Goal: Information Seeking & Learning: Learn about a topic

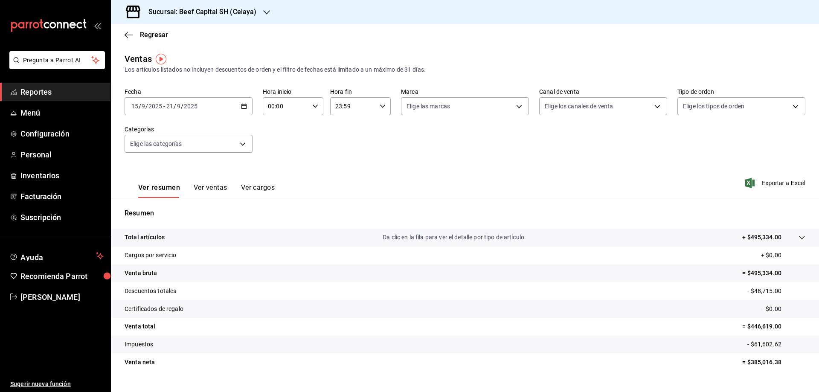
click at [217, 193] on button "Ver ventas" at bounding box center [211, 190] width 34 height 15
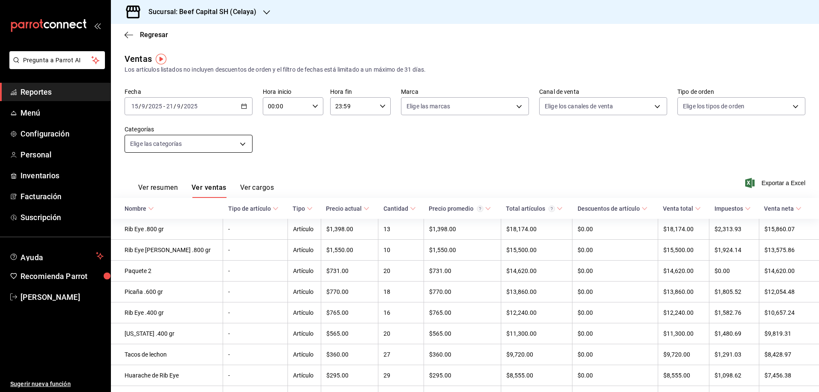
click at [238, 142] on body "Pregunta a Parrot AI Reportes Menú Configuración Personal Inventarios Facturaci…" at bounding box center [409, 196] width 819 height 392
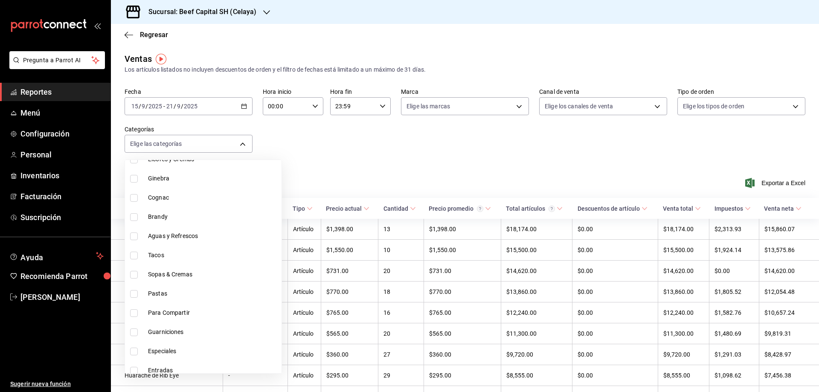
scroll to position [670, 0]
click at [138, 224] on label at bounding box center [135, 221] width 11 height 8
click at [138, 224] on input "checkbox" at bounding box center [134, 221] width 8 height 8
checkbox input "false"
click at [343, 155] on div at bounding box center [409, 196] width 819 height 392
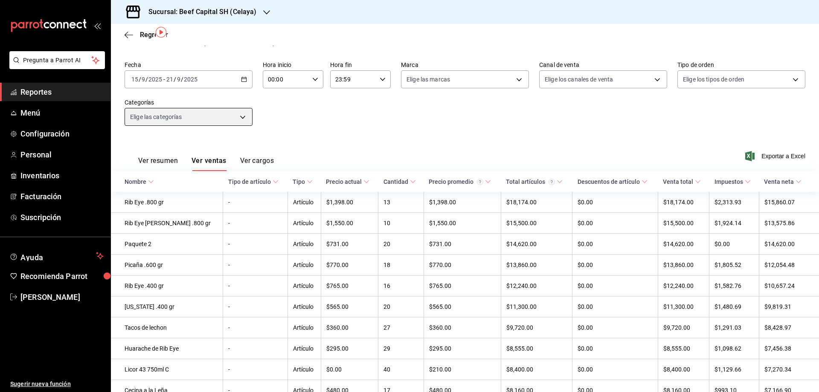
scroll to position [30, 0]
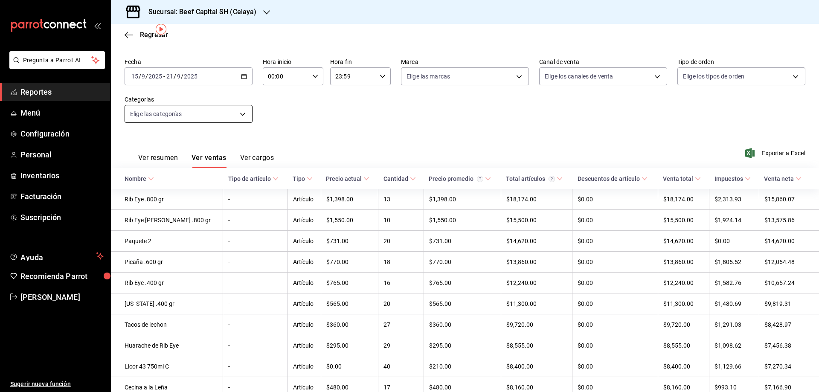
click at [247, 116] on body "Pregunta a Parrot AI Reportes Menú Configuración Personal Inventarios Facturaci…" at bounding box center [409, 196] width 819 height 392
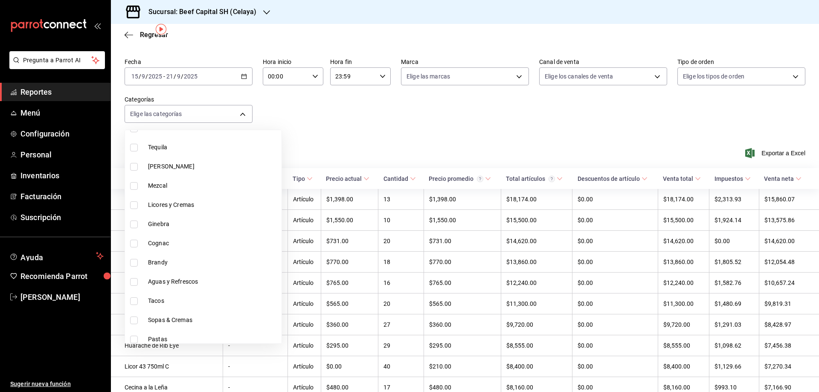
scroll to position [602, 0]
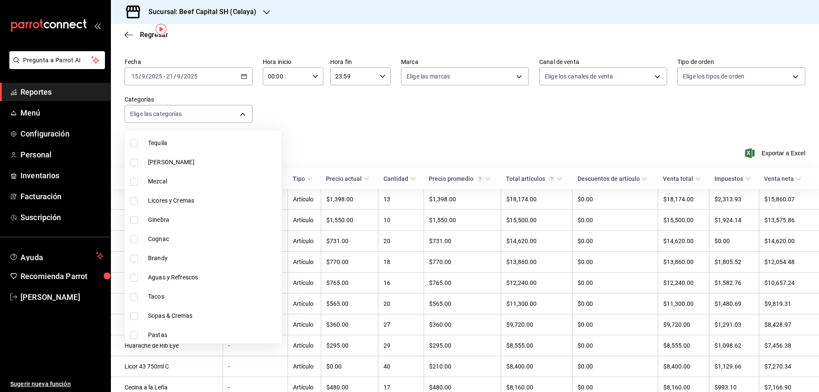
click at [134, 259] on input "checkbox" at bounding box center [134, 259] width 8 height 8
checkbox input "true"
type input "018f03ae-5c66-49d0-a3e7-fa11417c804c"
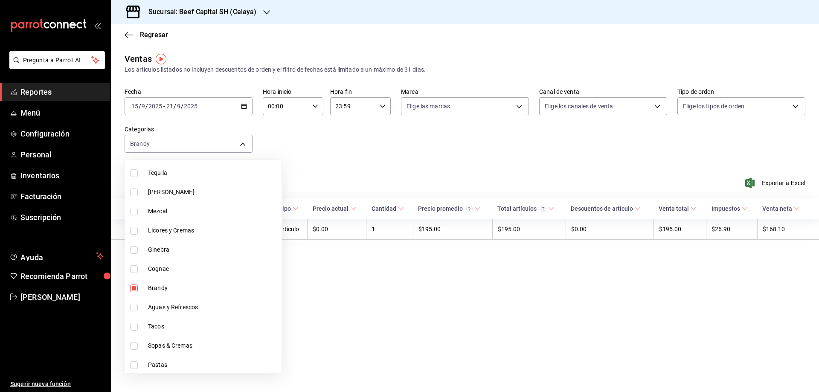
click at [337, 316] on div at bounding box center [409, 196] width 819 height 392
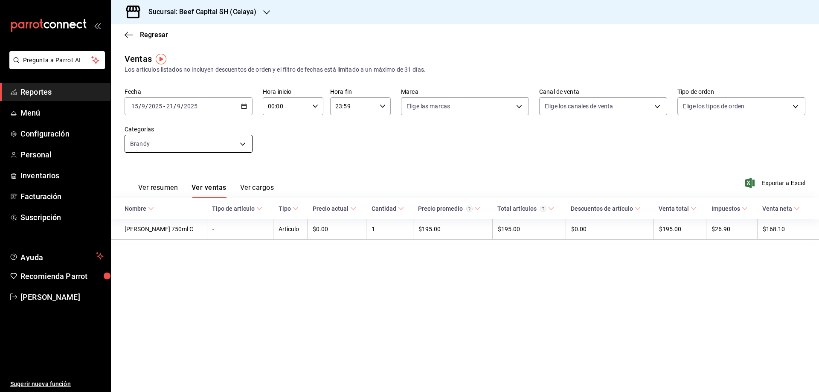
click at [239, 143] on body "Pregunta a Parrot AI Reportes Menú Configuración Personal Inventarios Facturaci…" at bounding box center [409, 196] width 819 height 392
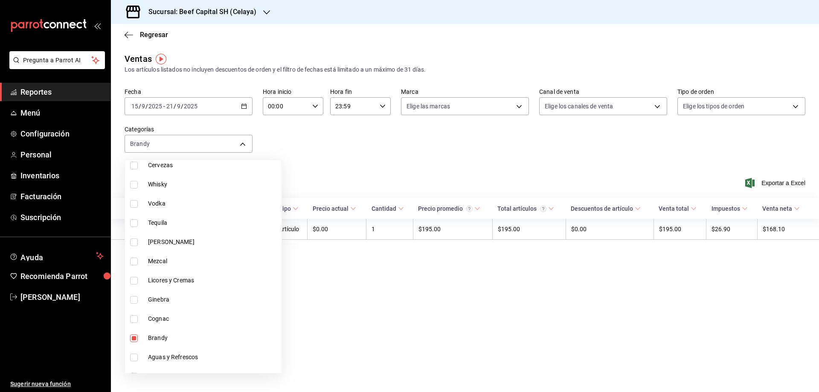
scroll to position [554, 0]
click at [134, 339] on input "checkbox" at bounding box center [134, 337] width 8 height 8
checkbox input "false"
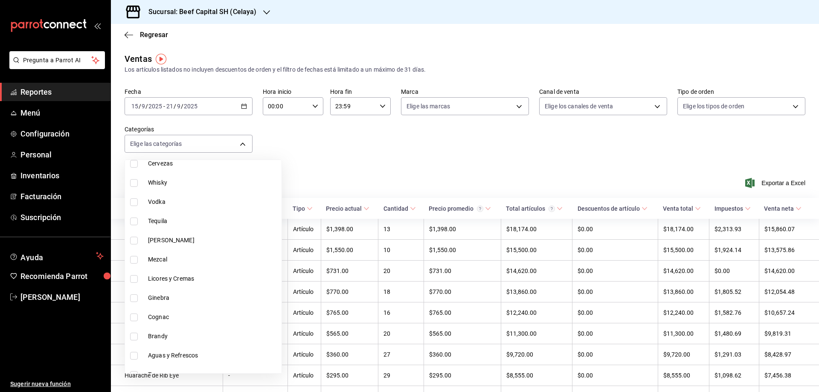
click at [137, 320] on input "checkbox" at bounding box center [134, 318] width 8 height 8
checkbox input "true"
type input "acc84b51-c2a9-43af-8182-9b95b86aca94"
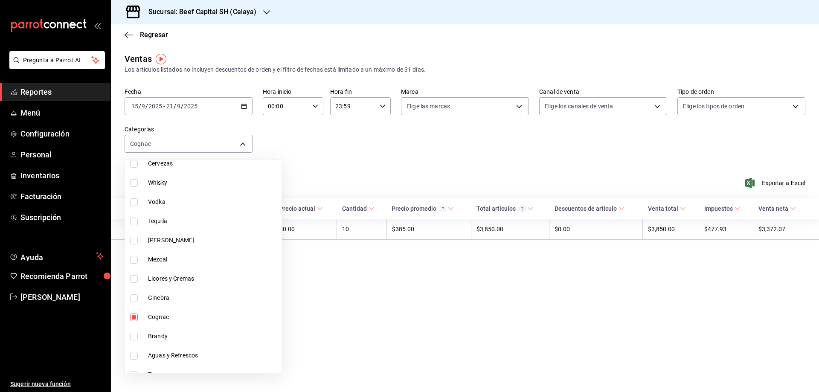
click at [320, 312] on div at bounding box center [409, 196] width 819 height 392
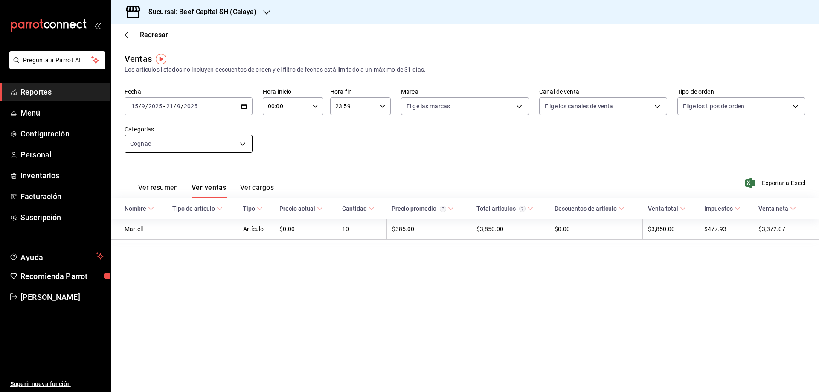
click at [233, 145] on body "Pregunta a Parrot AI Reportes Menú Configuración Personal Inventarios Facturaci…" at bounding box center [409, 196] width 819 height 392
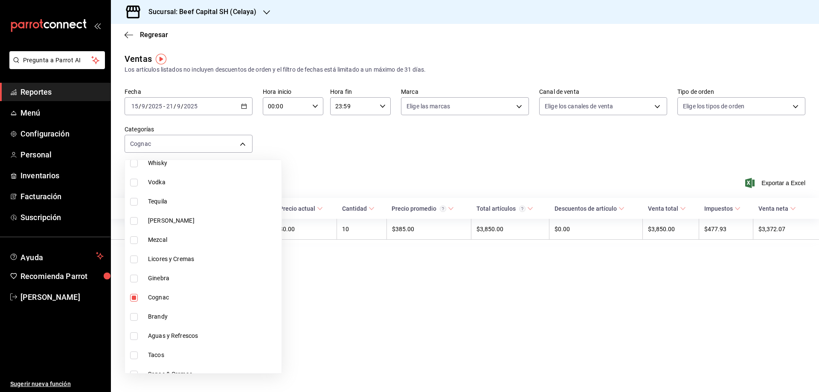
scroll to position [602, 0]
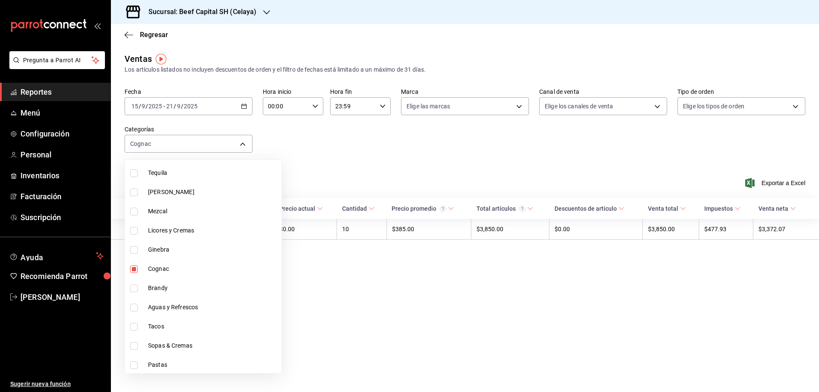
click at [133, 271] on input "checkbox" at bounding box center [134, 269] width 8 height 8
checkbox input "false"
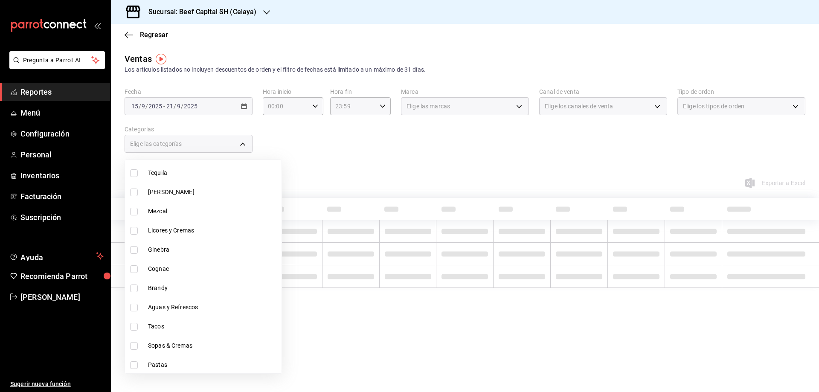
click at [134, 250] on input "checkbox" at bounding box center [134, 250] width 8 height 8
checkbox input "true"
type input "69bb30e0-d869-4a4d-b59d-da0ee8f723a4"
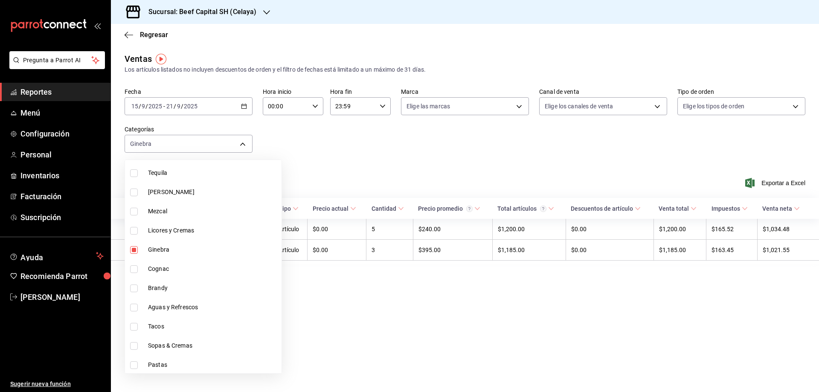
click at [349, 144] on div at bounding box center [409, 196] width 819 height 392
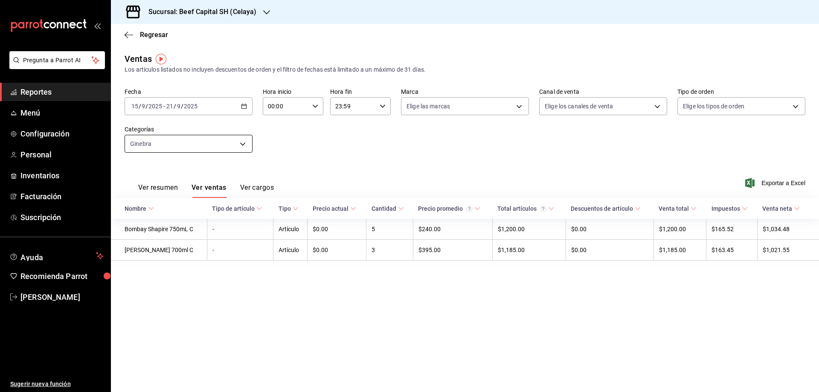
click at [248, 143] on body "Pregunta a Parrot AI Reportes Menú Configuración Personal Inventarios Facturaci…" at bounding box center [409, 196] width 819 height 392
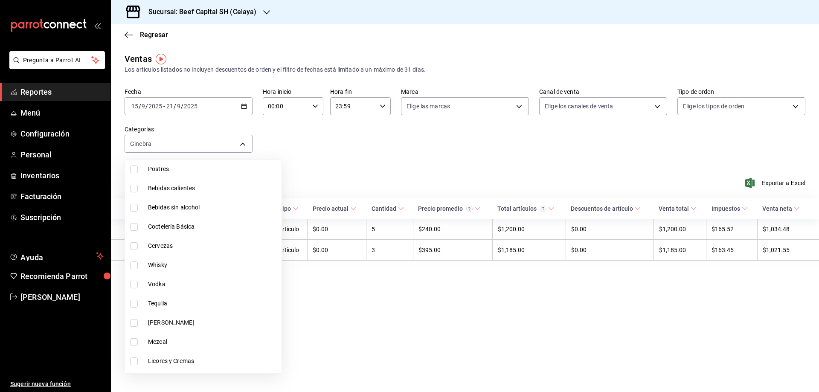
scroll to position [513, 0]
click at [138, 339] on label at bounding box center [135, 339] width 11 height 8
click at [138, 339] on input "checkbox" at bounding box center [134, 339] width 8 height 8
checkbox input "true"
type input "69bb30e0-d869-4a4d-b59d-da0ee8f723a4"
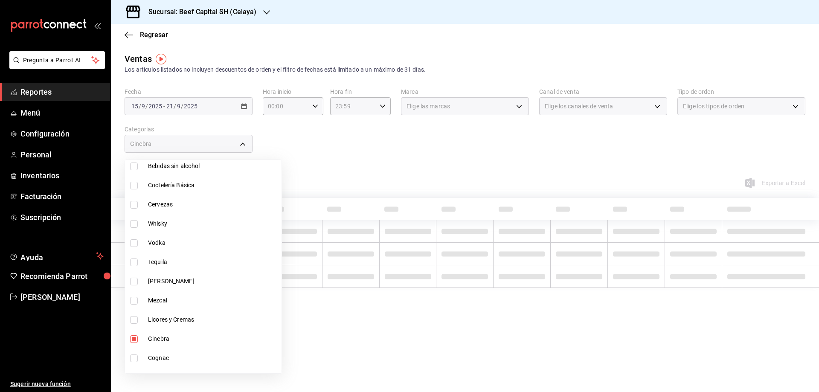
click at [135, 320] on input "checkbox" at bounding box center [134, 320] width 8 height 8
checkbox input "true"
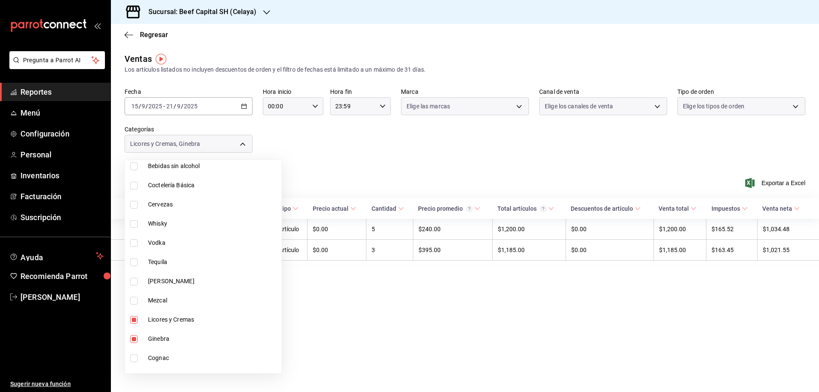
type input "69bb30e0-d869-4a4d-b59d-da0ee8f723a4,14d85251-71b3-4bc9-ab90-9d2b3e2b4cb0"
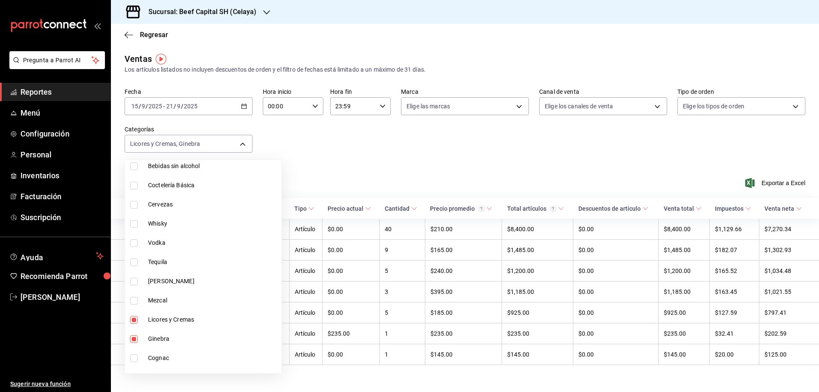
click at [134, 338] on input "checkbox" at bounding box center [134, 339] width 8 height 8
checkbox input "false"
type input "14d85251-71b3-4bc9-ab90-9d2b3e2b4cb0"
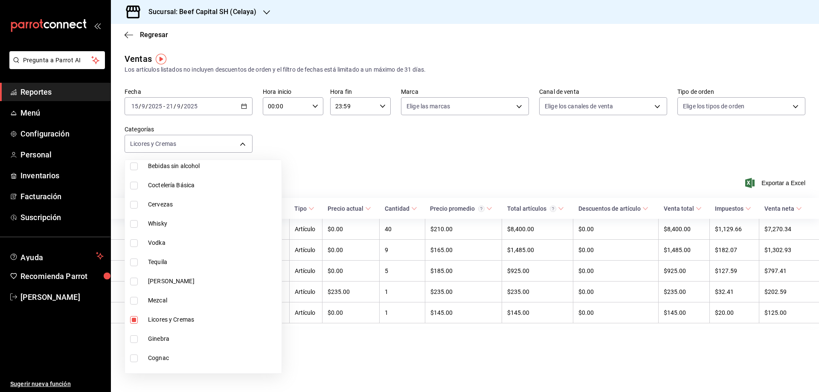
click at [339, 147] on div at bounding box center [409, 196] width 819 height 392
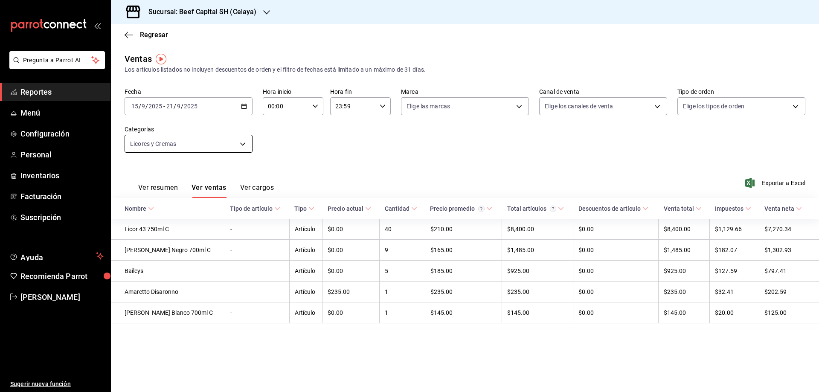
click at [243, 144] on body "Pregunta a Parrot AI Reportes Menú Configuración Personal Inventarios Facturaci…" at bounding box center [409, 196] width 819 height 392
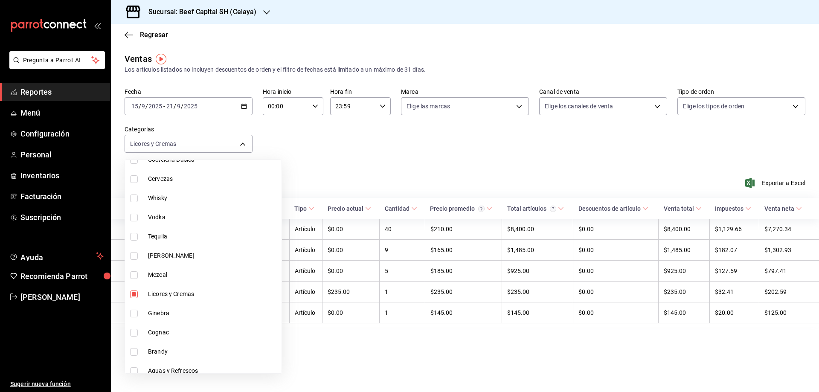
scroll to position [559, 0]
drag, startPoint x: 134, startPoint y: 275, endPoint x: 134, endPoint y: 264, distance: 11.1
click at [134, 275] on input "checkbox" at bounding box center [134, 275] width 8 height 8
checkbox input "false"
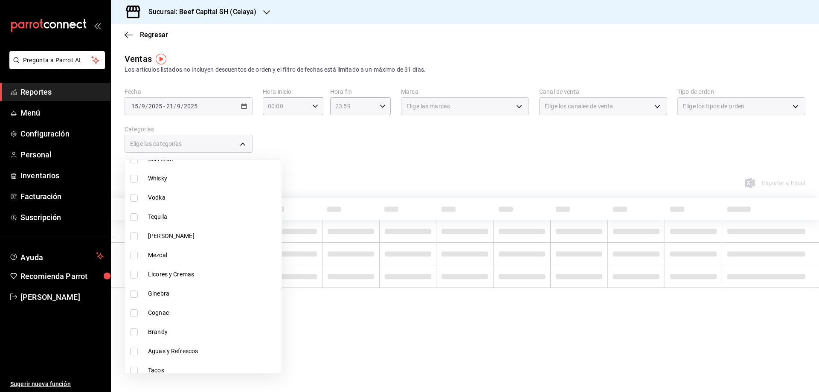
click at [134, 257] on input "checkbox" at bounding box center [134, 256] width 8 height 8
checkbox input "true"
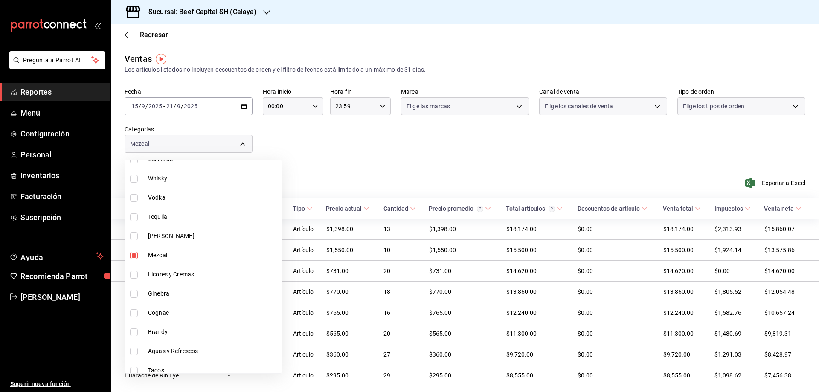
type input "488d7ad1-fc71-47be-9acd-9722f883cec1"
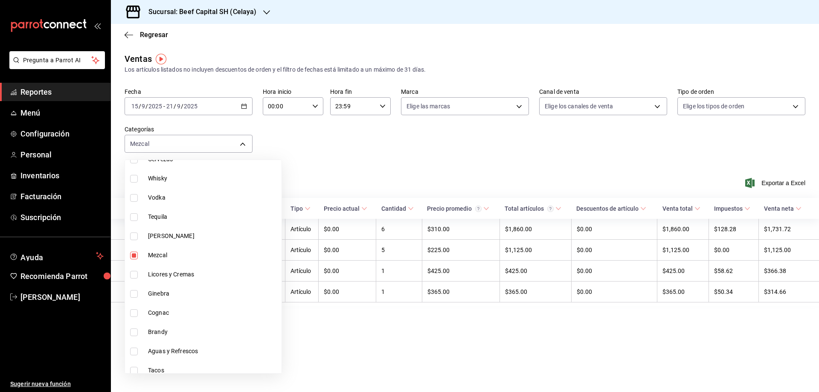
click at [342, 160] on div at bounding box center [409, 196] width 819 height 392
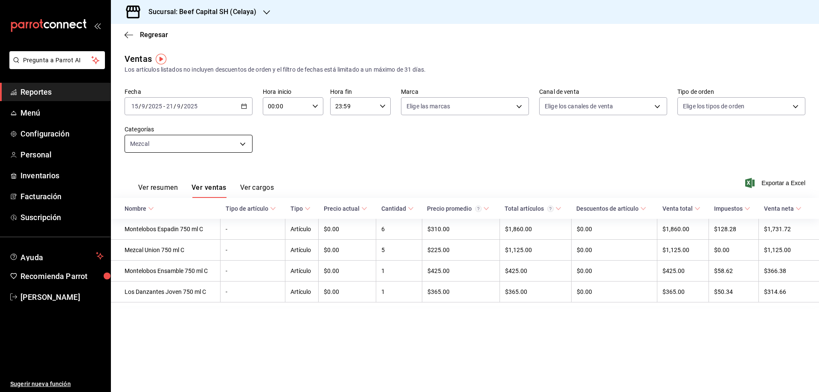
click at [246, 145] on body "Pregunta a Parrot AI Reportes Menú Configuración Personal Inventarios Facturaci…" at bounding box center [409, 196] width 819 height 392
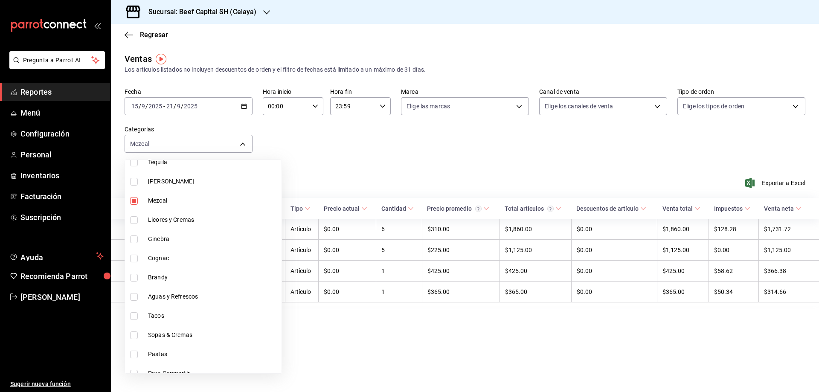
scroll to position [618, 0]
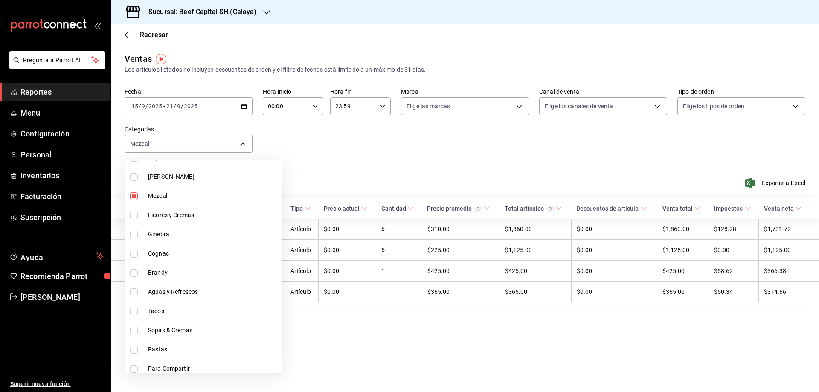
click at [135, 197] on input "checkbox" at bounding box center [134, 196] width 8 height 8
checkbox input "false"
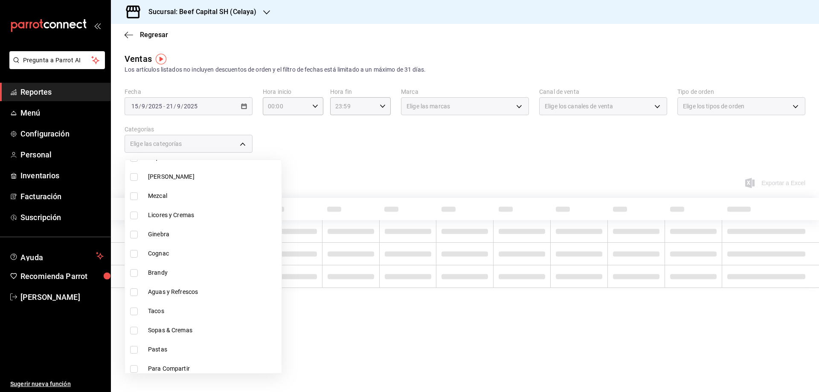
click at [137, 180] on input "checkbox" at bounding box center [134, 177] width 8 height 8
checkbox input "true"
type input "df0ad5f2-dec9-4eaa-a26a-3a23099ac9cb"
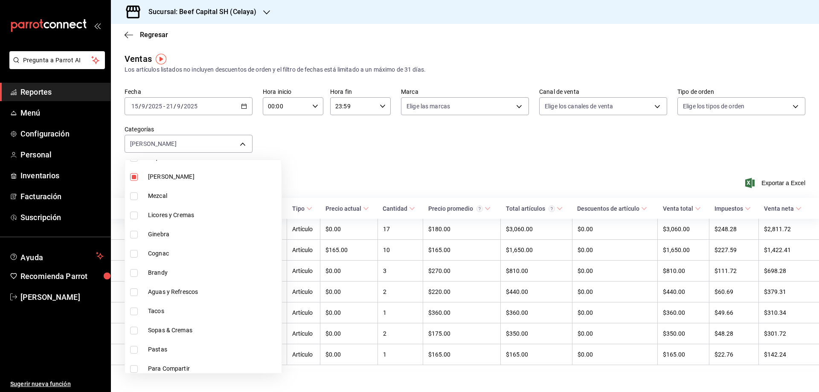
click at [346, 154] on div at bounding box center [409, 196] width 819 height 392
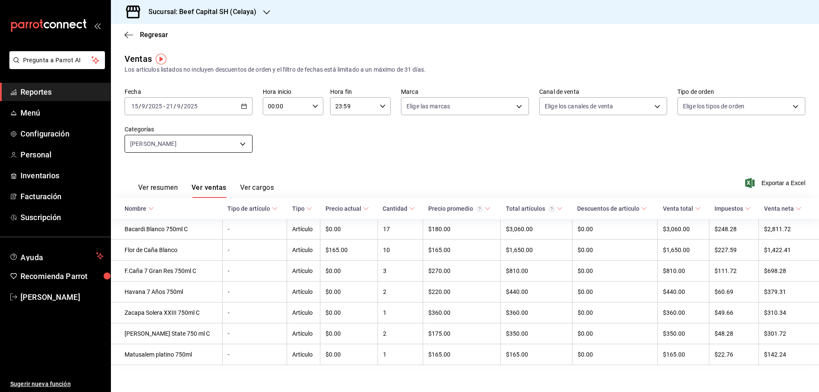
click at [249, 140] on body "Pregunta a Parrot AI Reportes Menú Configuración Personal Inventarios Facturaci…" at bounding box center [409, 196] width 819 height 392
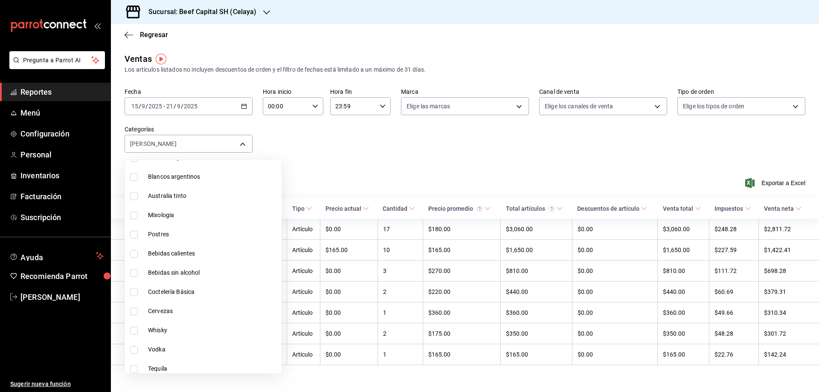
scroll to position [526, 0]
click at [135, 270] on input "checkbox" at bounding box center [134, 269] width 8 height 8
checkbox input "false"
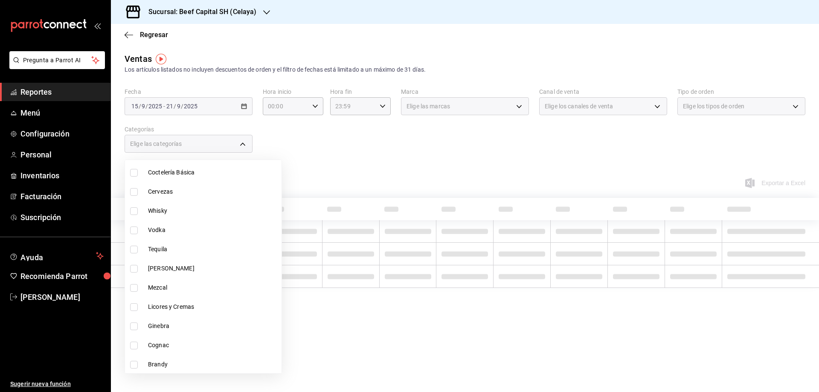
click at [133, 249] on input "checkbox" at bounding box center [134, 250] width 8 height 8
checkbox input "true"
type input "e2ed3d6b-6828-4cf1-8daa-08b26a60a624"
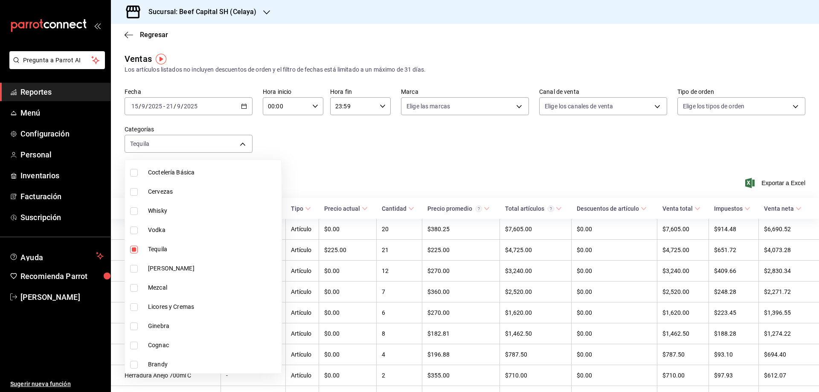
click at [294, 152] on div at bounding box center [409, 196] width 819 height 392
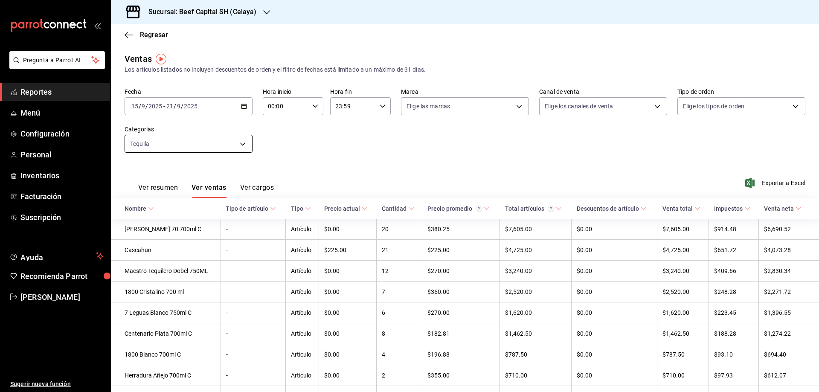
click at [241, 141] on body "Pregunta a Parrot AI Reportes Menú Configuración Personal Inventarios Facturaci…" at bounding box center [409, 196] width 819 height 392
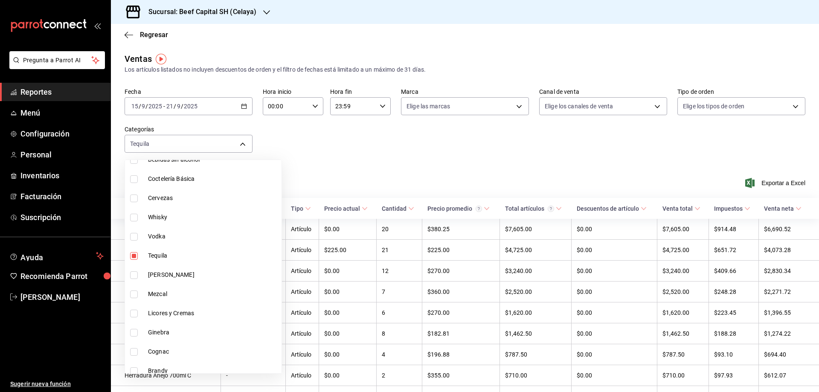
scroll to position [561, 0]
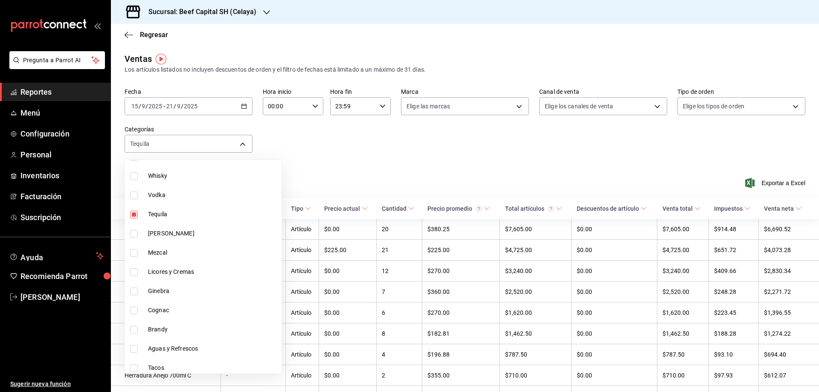
click at [134, 215] on input "checkbox" at bounding box center [134, 215] width 8 height 8
checkbox input "false"
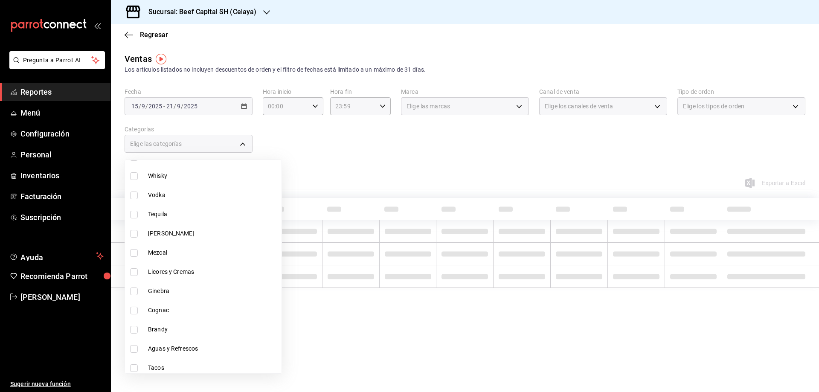
click at [136, 198] on input "checkbox" at bounding box center [134, 196] width 8 height 8
checkbox input "true"
type input "09b2c54c-1b45-477a-b65f-50fce953164e"
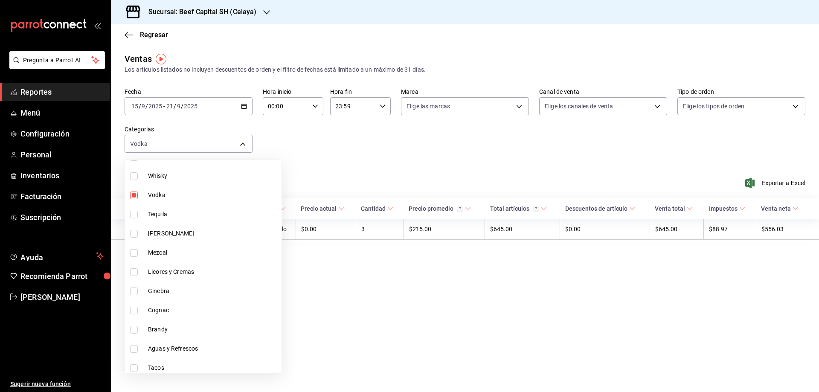
click at [337, 151] on div at bounding box center [409, 196] width 819 height 392
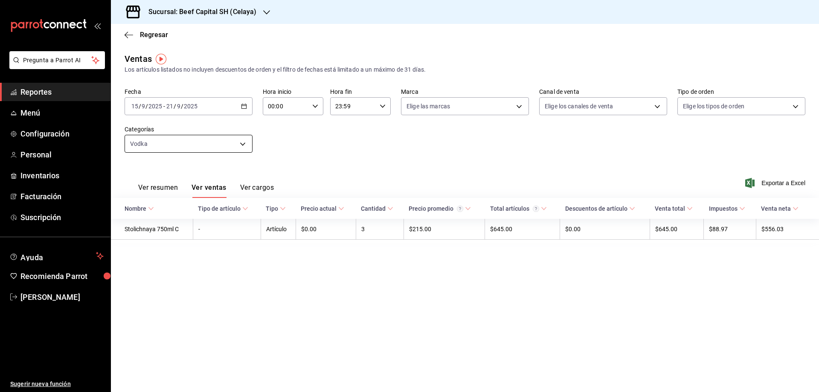
click at [244, 141] on body "Pregunta a Parrot AI Reportes Menú Configuración Personal Inventarios Facturaci…" at bounding box center [409, 196] width 819 height 392
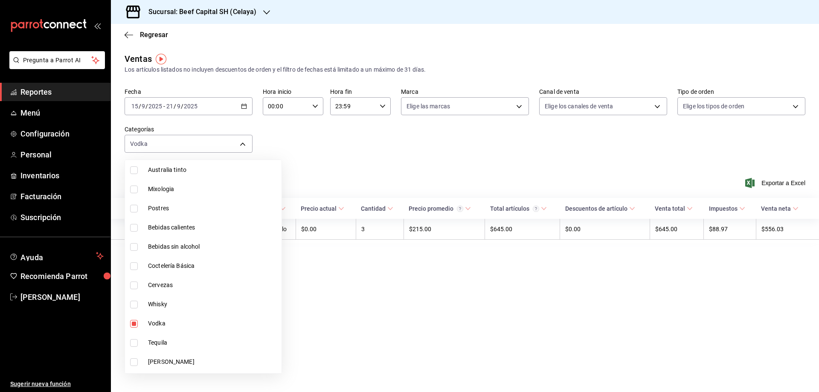
scroll to position [435, 0]
click at [130, 319] on input "checkbox" at bounding box center [134, 322] width 8 height 8
checkbox input "false"
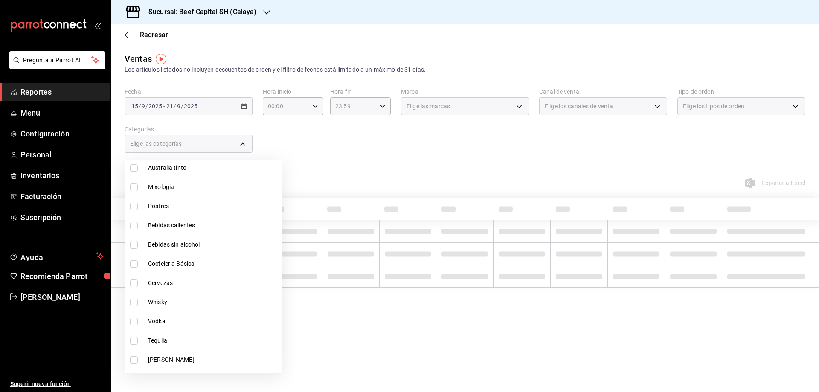
click at [134, 304] on input "checkbox" at bounding box center [134, 303] width 8 height 8
checkbox input "true"
type input "0ae1a585-21c1-4fa5-b112-9aeb7d82f0ed"
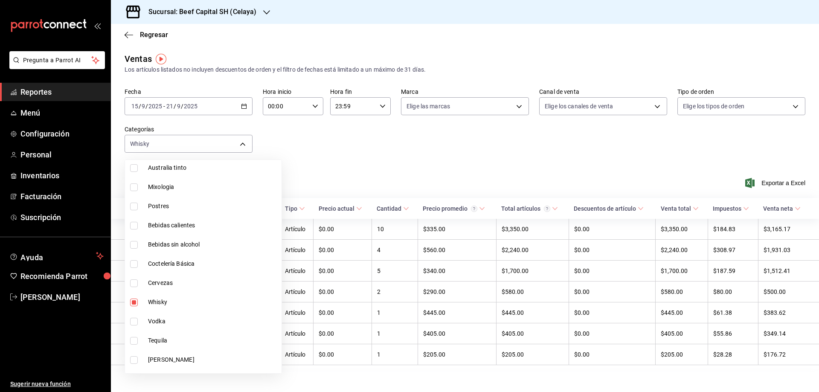
click at [331, 152] on div at bounding box center [409, 196] width 819 height 392
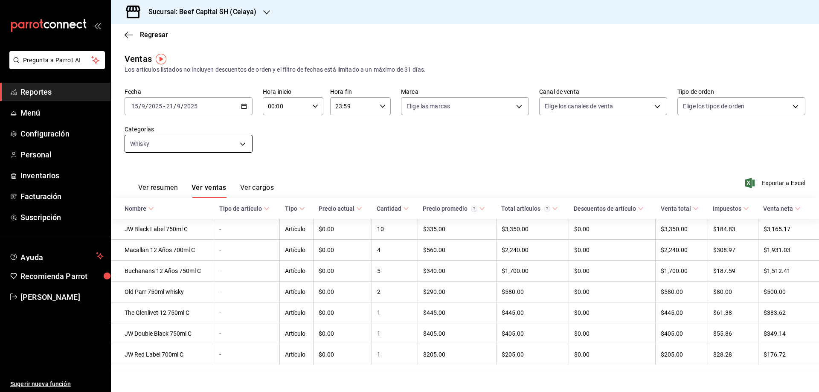
click at [246, 150] on body "Pregunta a Parrot AI Reportes Menú Configuración Personal Inventarios Facturaci…" at bounding box center [409, 196] width 819 height 392
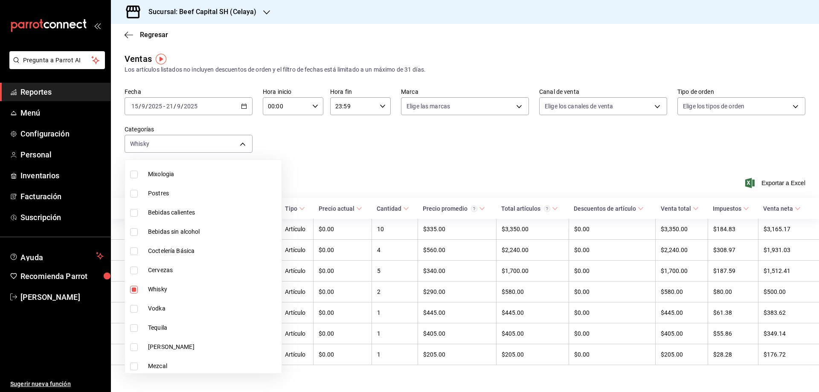
scroll to position [457, 0]
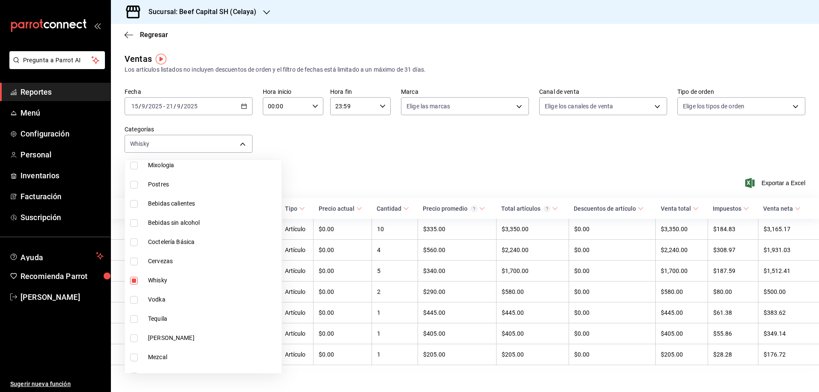
click at [134, 281] on input "checkbox" at bounding box center [134, 281] width 8 height 8
checkbox input "false"
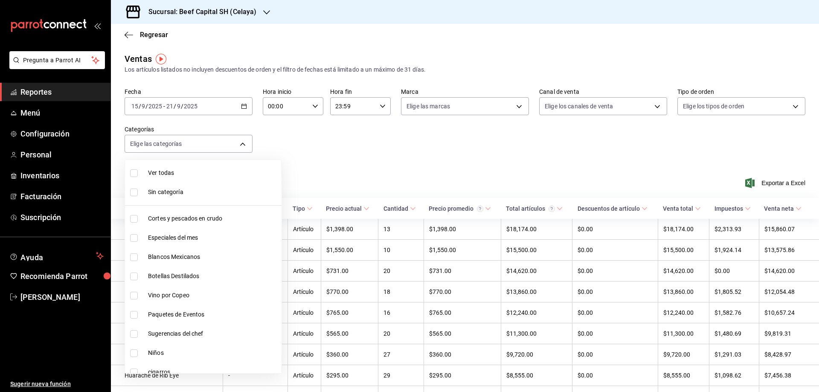
click at [137, 279] on input "checkbox" at bounding box center [134, 277] width 8 height 8
checkbox input "true"
type input "b1aff85c-33f8-41d6-9d6d-0d690ab08e76"
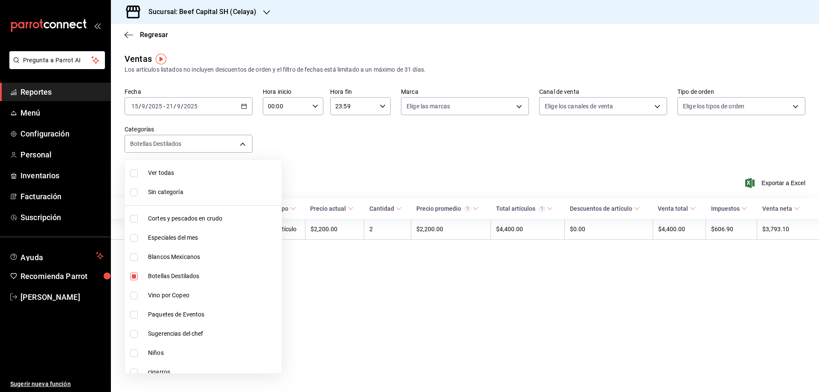
click at [378, 142] on div at bounding box center [409, 196] width 819 height 392
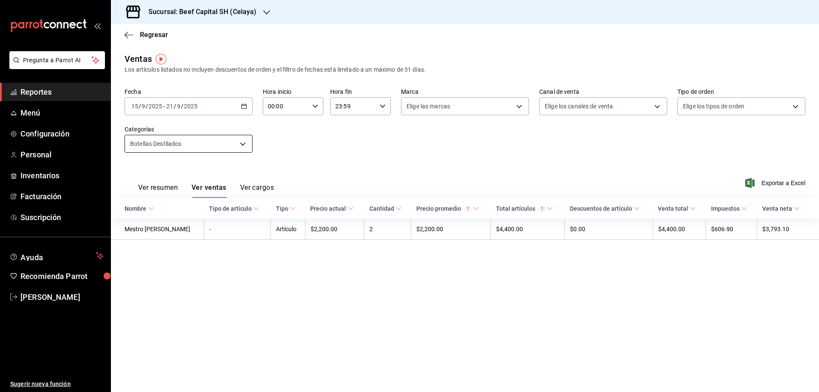
click at [242, 142] on body "Pregunta a Parrot AI Reportes Menú Configuración Personal Inventarios Facturaci…" at bounding box center [409, 196] width 819 height 392
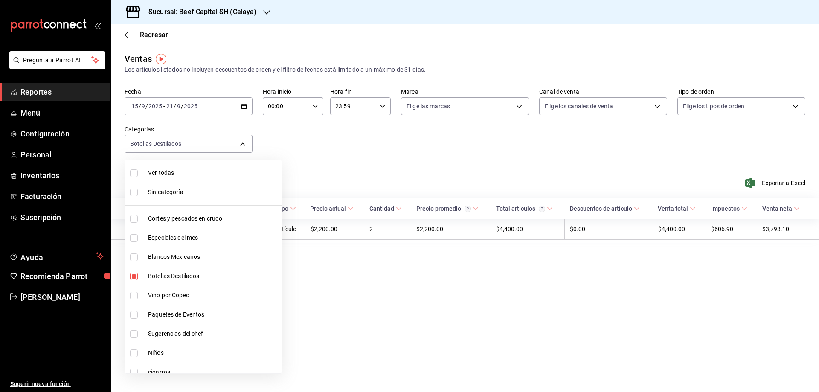
click at [134, 276] on input "checkbox" at bounding box center [134, 277] width 8 height 8
checkbox input "false"
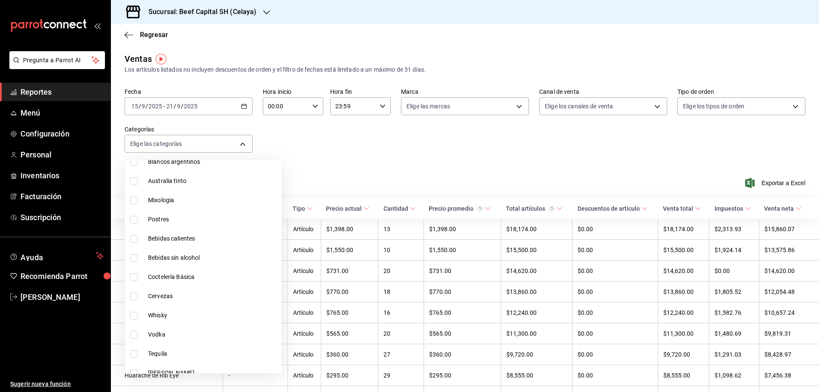
scroll to position [433, 0]
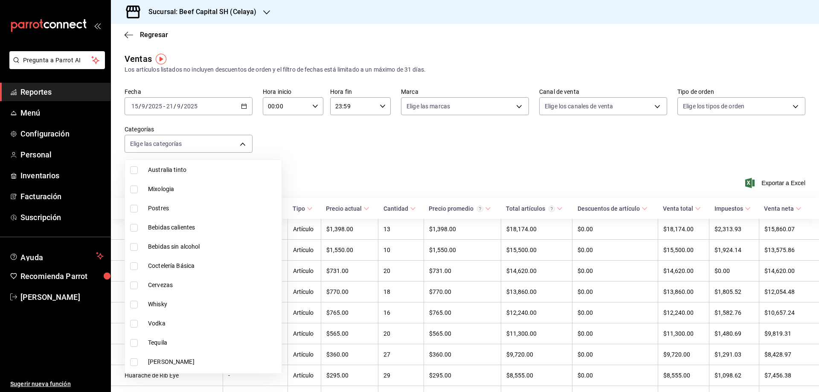
click at [130, 283] on input "checkbox" at bounding box center [134, 286] width 8 height 8
checkbox input "true"
type input "6c483df0-7df1-4876-beda-8d11b225c510"
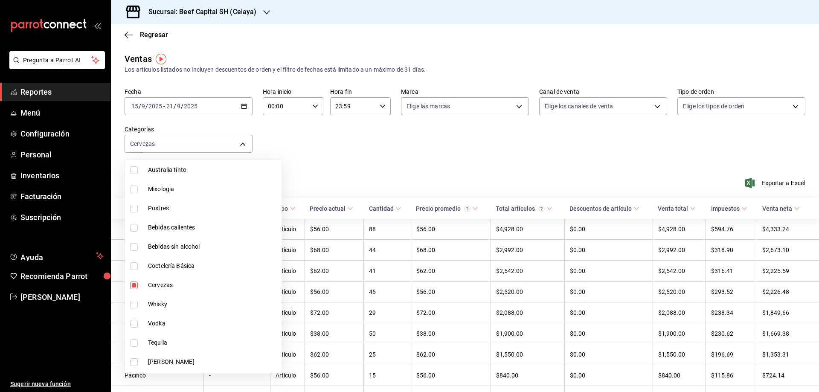
click at [342, 148] on div at bounding box center [409, 196] width 819 height 392
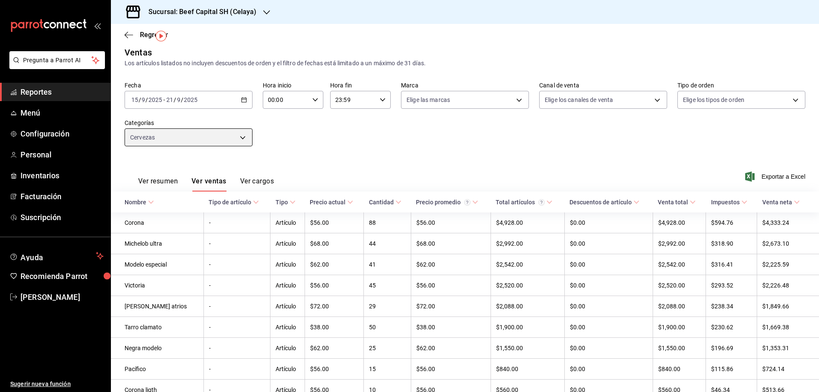
scroll to position [6, 0]
click at [246, 135] on body "Pregunta a Parrot AI Reportes Menú Configuración Personal Inventarios Facturaci…" at bounding box center [409, 196] width 819 height 392
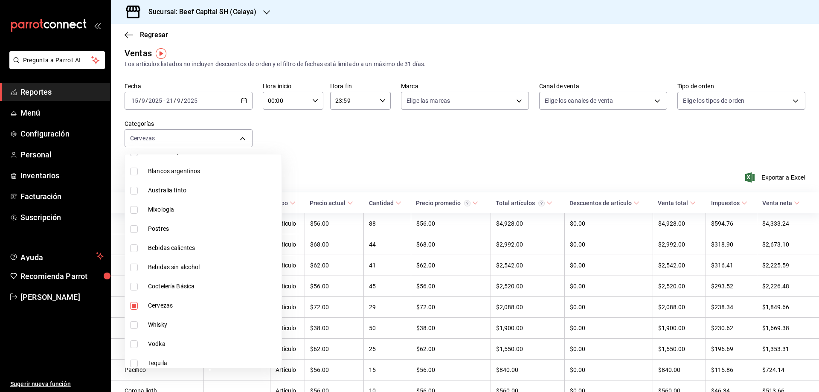
scroll to position [439, 0]
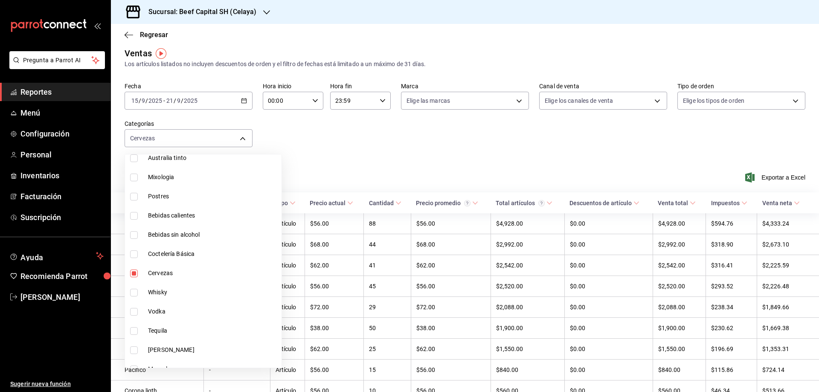
click at [134, 271] on input "checkbox" at bounding box center [134, 274] width 8 height 8
checkbox input "false"
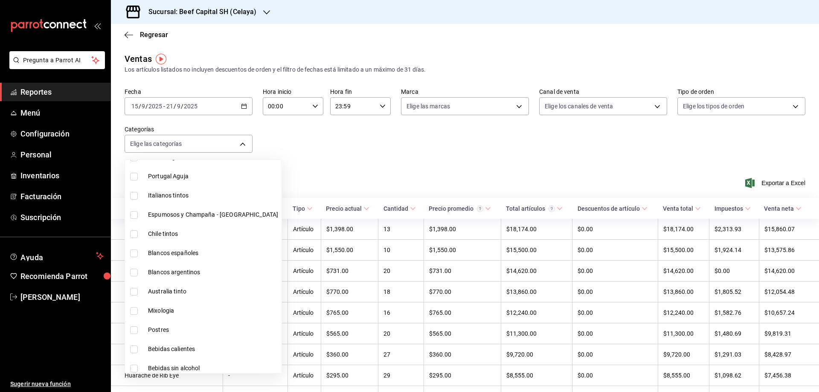
scroll to position [308, 0]
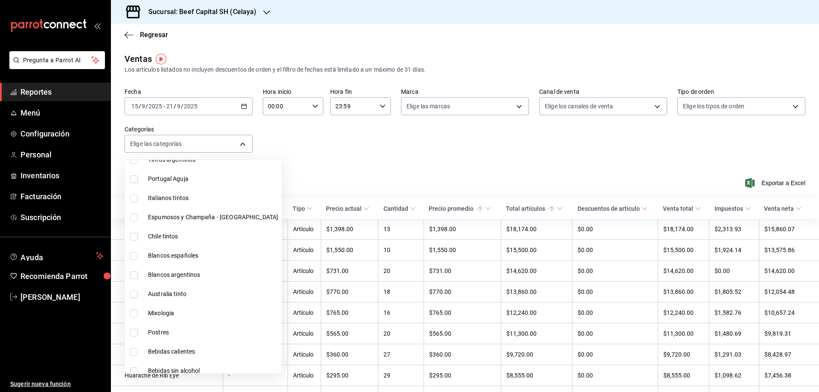
click at [135, 295] on input "checkbox" at bounding box center [134, 295] width 8 height 8
checkbox input "true"
type input "c00e90db-906a-414b-b033-b0e976c55911"
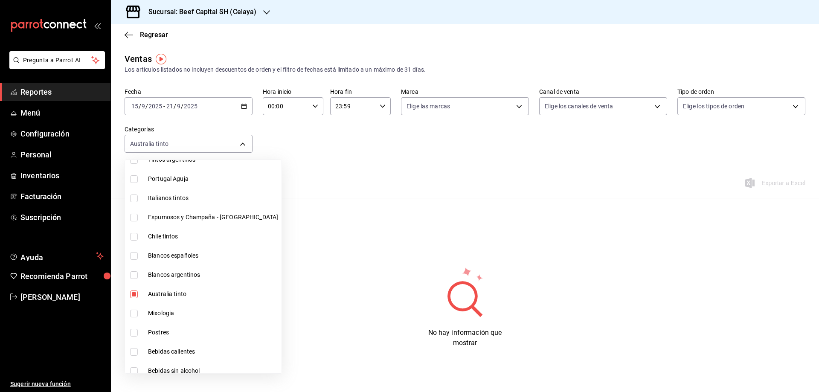
click at [135, 295] on input "checkbox" at bounding box center [134, 295] width 8 height 8
checkbox input "false"
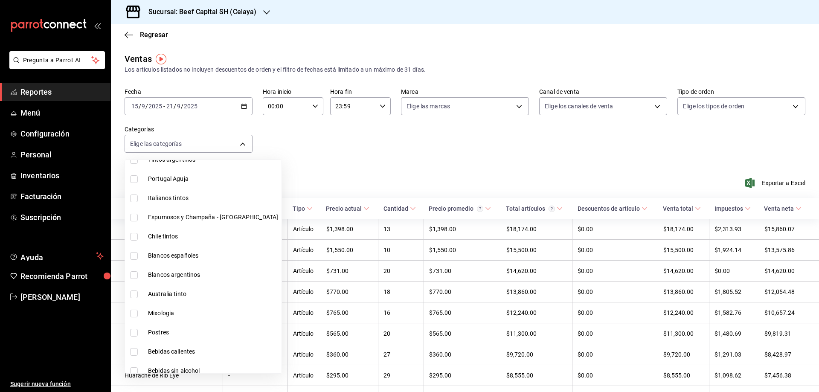
click at [136, 277] on input "checkbox" at bounding box center [134, 275] width 8 height 8
checkbox input "true"
type input "f9afbda5-ddd3-4ada-b322-604b10745603"
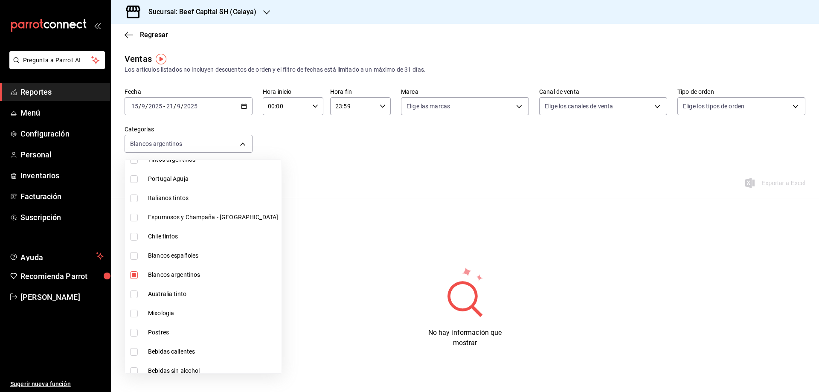
click at [135, 277] on input "checkbox" at bounding box center [134, 275] width 8 height 8
checkbox input "false"
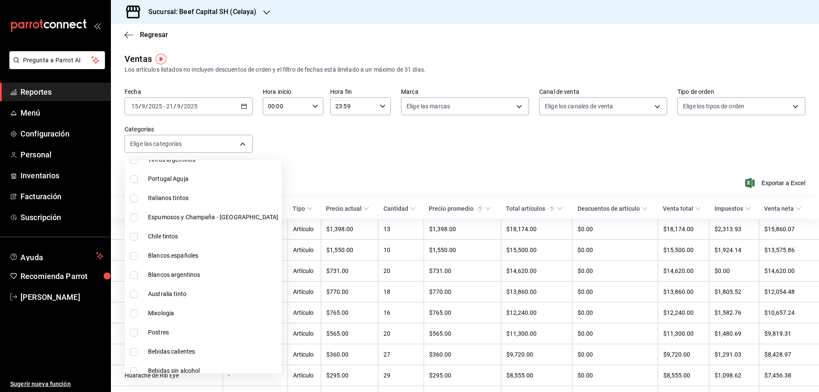
click at [136, 255] on input "checkbox" at bounding box center [134, 256] width 8 height 8
checkbox input "true"
type input "8b0c6748-a99f-4bb6-ae13-aa08bc0411e1"
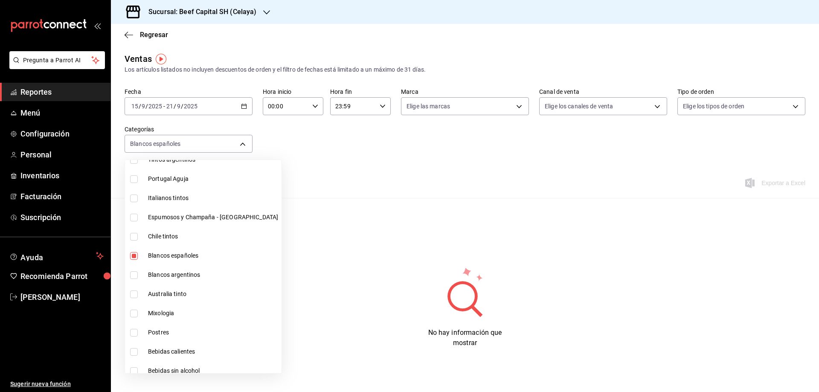
drag, startPoint x: 136, startPoint y: 255, endPoint x: 134, endPoint y: 247, distance: 8.7
click at [137, 255] on input "checkbox" at bounding box center [134, 256] width 8 height 8
checkbox input "false"
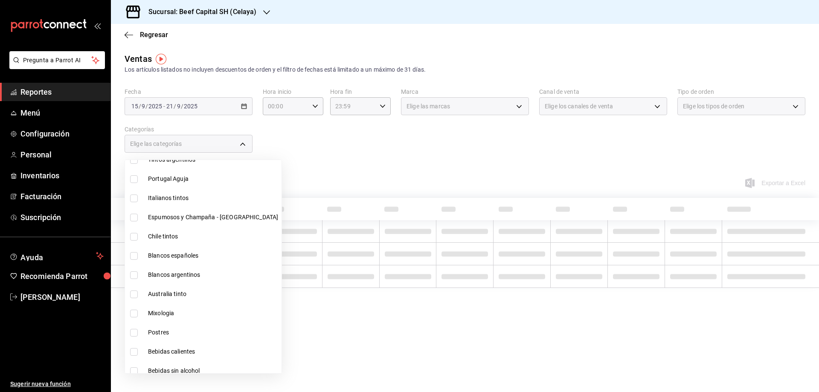
click at [134, 240] on input "checkbox" at bounding box center [134, 237] width 8 height 8
checkbox input "true"
type input "4b32eb49-07cc-4eb2-a9b2-1213d62001a4"
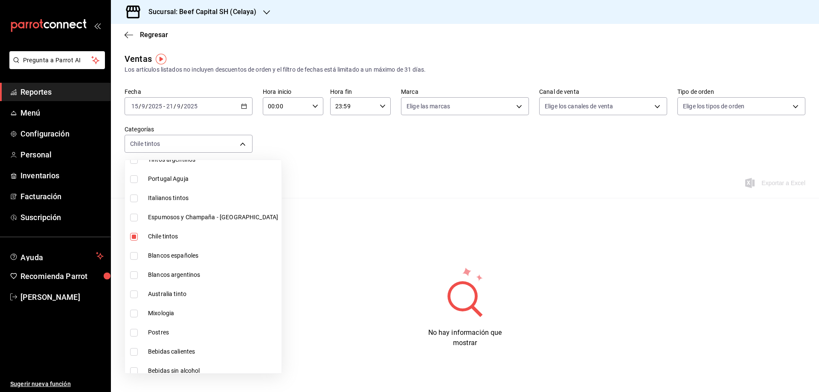
click at [134, 240] on input "checkbox" at bounding box center [134, 237] width 8 height 8
checkbox input "false"
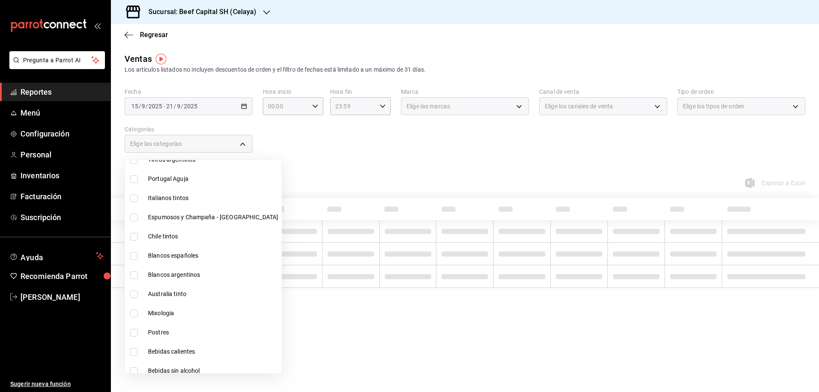
click at [134, 217] on input "checkbox" at bounding box center [134, 218] width 8 height 8
checkbox input "true"
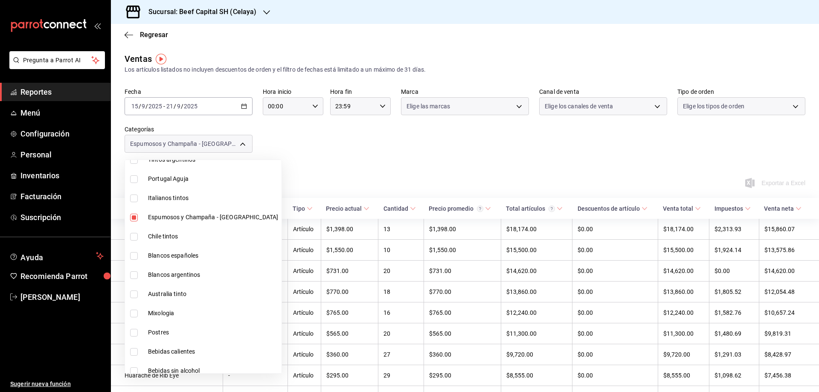
type input "55bfdf99-c98d-4bd3-a5b1-7deb27048241"
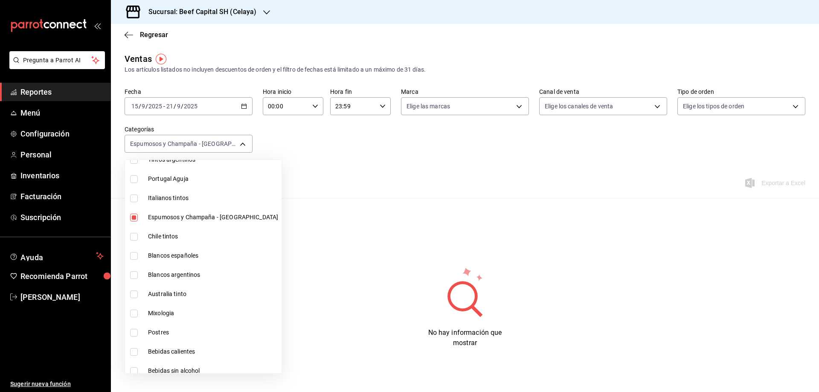
click at [134, 217] on input "checkbox" at bounding box center [134, 218] width 8 height 8
checkbox input "false"
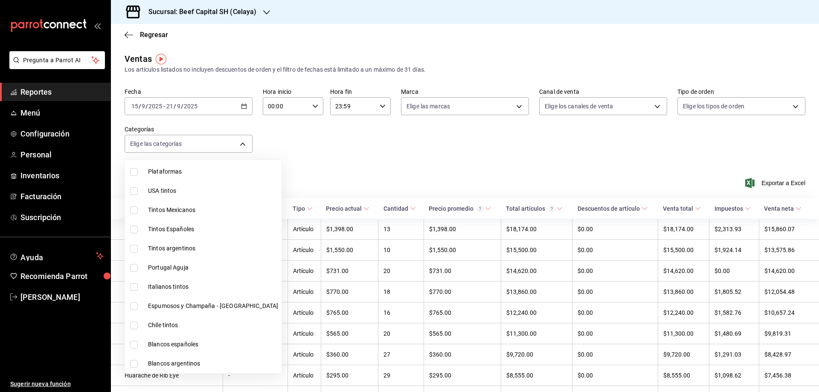
scroll to position [194, 0]
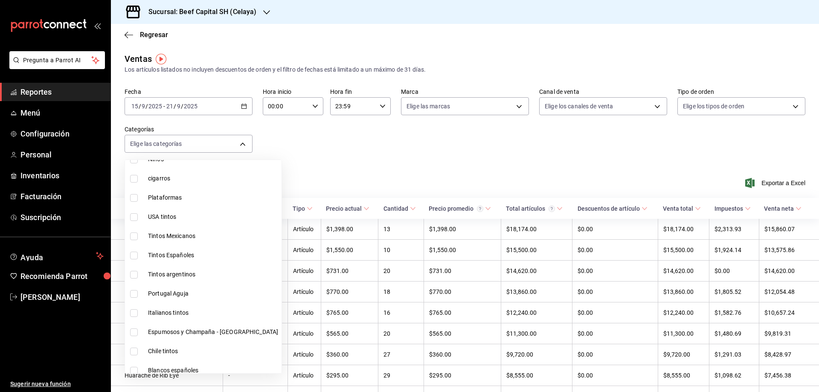
click at [135, 313] on input "checkbox" at bounding box center [134, 313] width 8 height 8
checkbox input "true"
type input "811c6920-9925-469f-ad95-75a70ea70971"
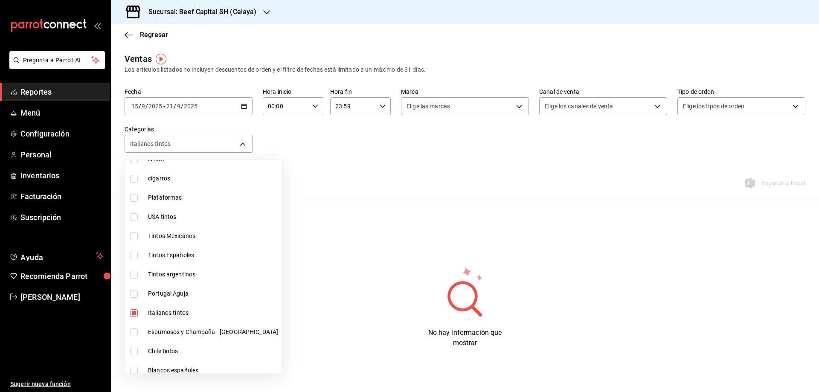
click at [134, 313] on input "checkbox" at bounding box center [134, 313] width 8 height 8
checkbox input "false"
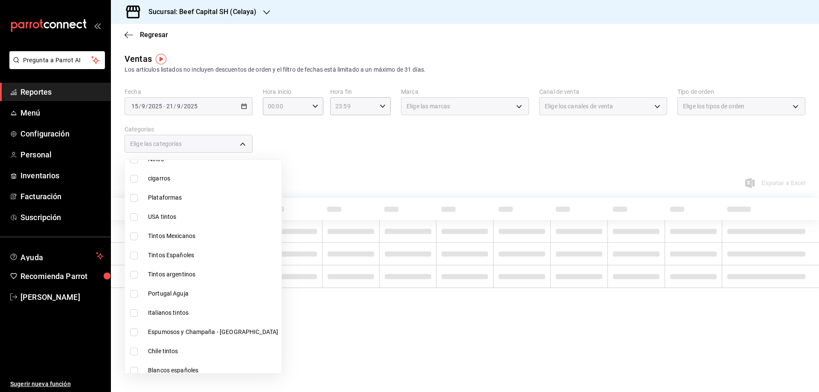
click at [134, 293] on input "checkbox" at bounding box center [134, 294] width 8 height 8
checkbox input "true"
type input "0b535179-87b4-400f-b7e3-43af57f4d86f"
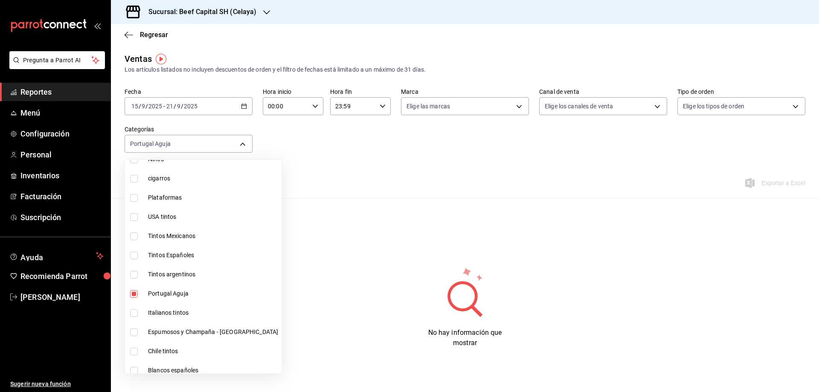
click at [134, 293] on input "checkbox" at bounding box center [134, 294] width 8 height 8
checkbox input "false"
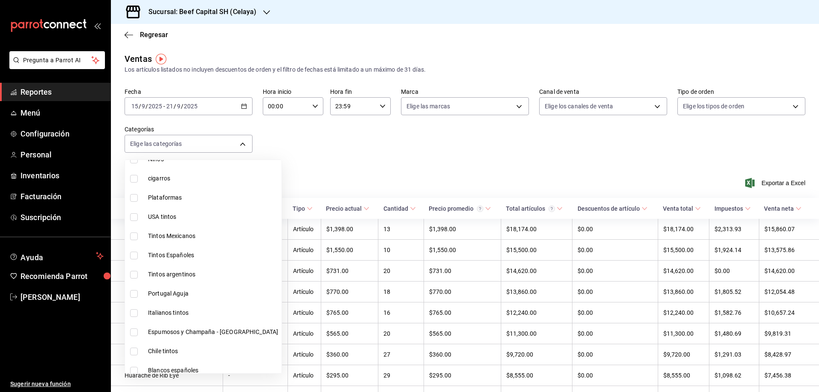
click at [135, 274] on input "checkbox" at bounding box center [134, 275] width 8 height 8
checkbox input "true"
type input "b8556722-043e-4805-b144-7c24cdeaa590"
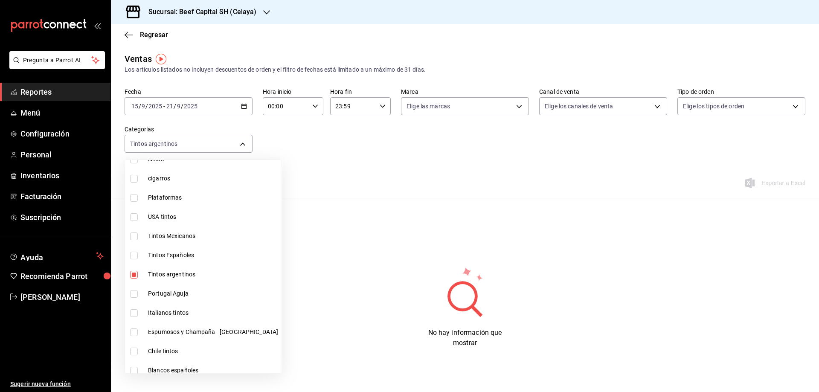
click at [135, 274] on input "checkbox" at bounding box center [134, 275] width 8 height 8
checkbox input "false"
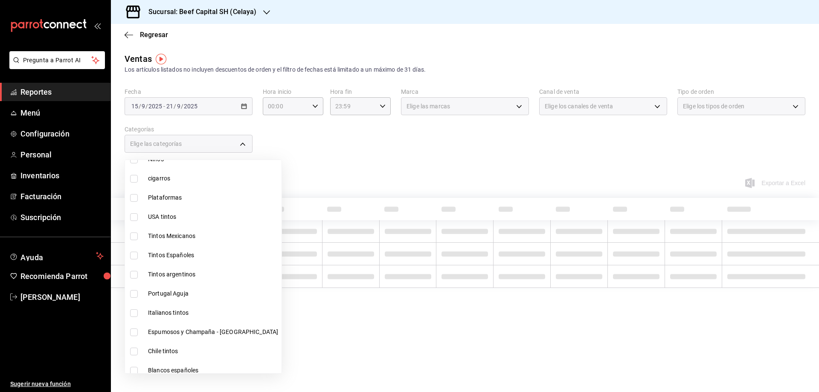
click at [135, 255] on input "checkbox" at bounding box center [134, 256] width 8 height 8
checkbox input "true"
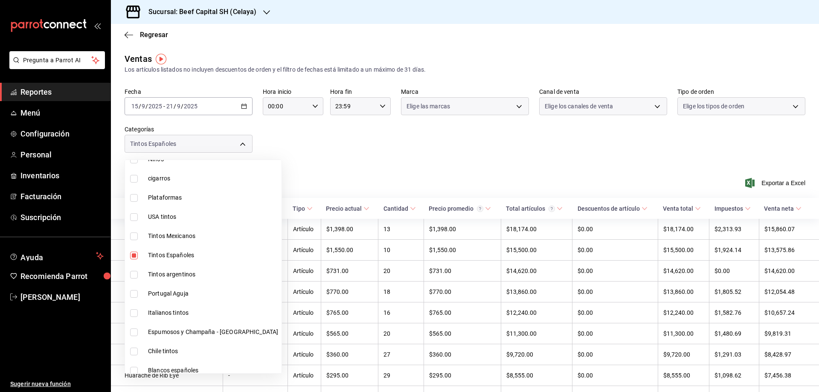
type input "a3da39dd-bc99-4807-916e-897373cc3639"
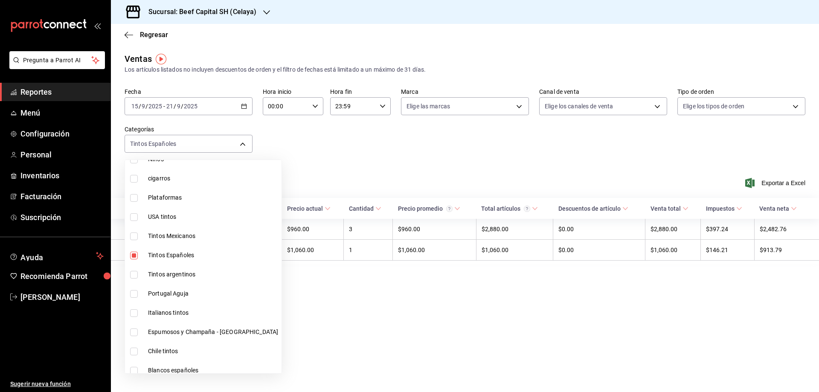
click at [363, 156] on div at bounding box center [409, 196] width 819 height 392
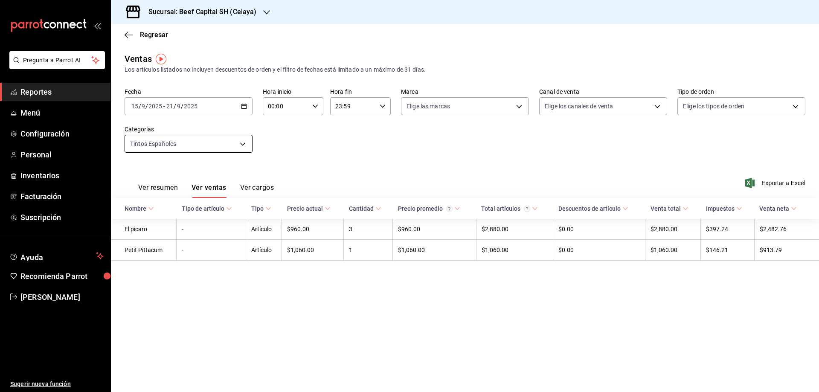
click at [243, 148] on body "Pregunta a Parrot AI Reportes Menú Configuración Personal Inventarios Facturaci…" at bounding box center [409, 196] width 819 height 392
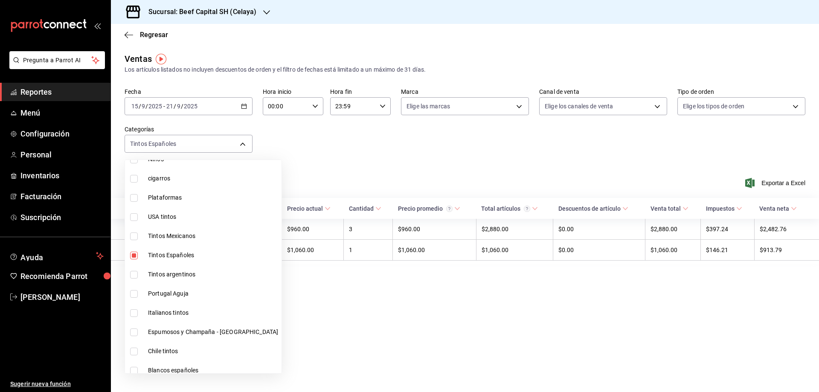
scroll to position [213, 0]
drag, startPoint x: 136, startPoint y: 235, endPoint x: 132, endPoint y: 220, distance: 15.5
click at [137, 236] on input "checkbox" at bounding box center [134, 236] width 8 height 8
checkbox input "false"
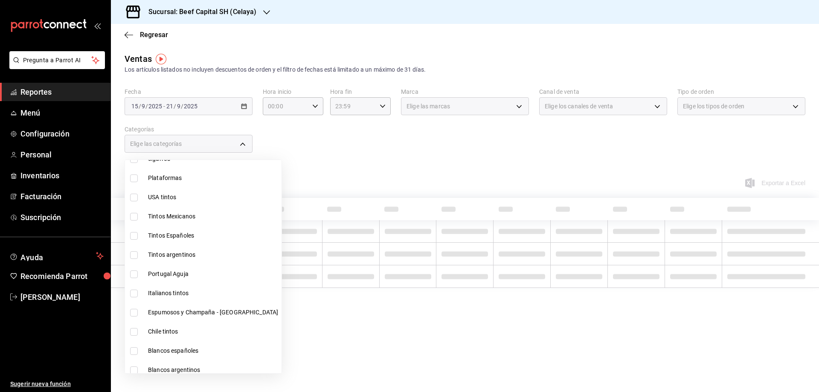
click at [132, 220] on input "checkbox" at bounding box center [134, 217] width 8 height 8
checkbox input "true"
type input "e4e74c07-f3ae-479b-bdad-319df72fcc65"
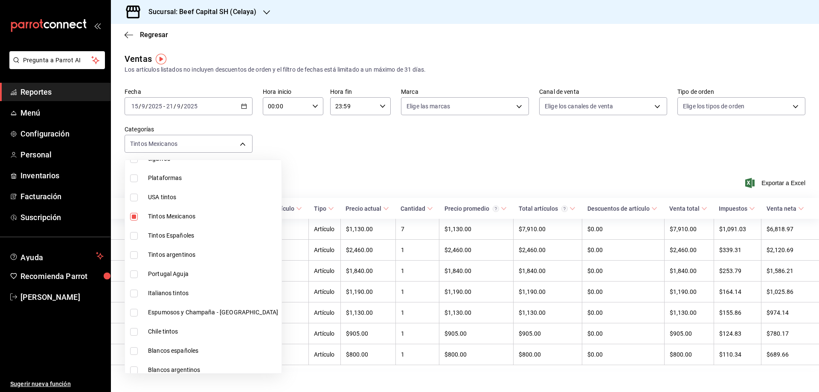
click at [413, 156] on div at bounding box center [409, 196] width 819 height 392
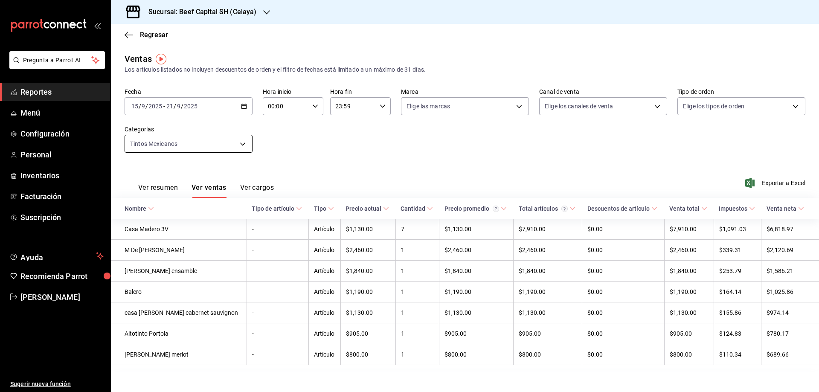
click at [234, 148] on body "Pregunta a Parrot AI Reportes Menú Configuración Personal Inventarios Facturaci…" at bounding box center [409, 196] width 819 height 392
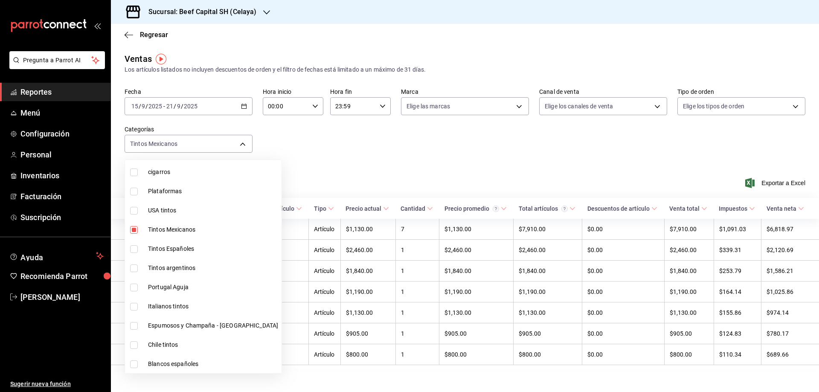
scroll to position [198, 0]
click at [135, 229] on input "checkbox" at bounding box center [134, 232] width 8 height 8
checkbox input "false"
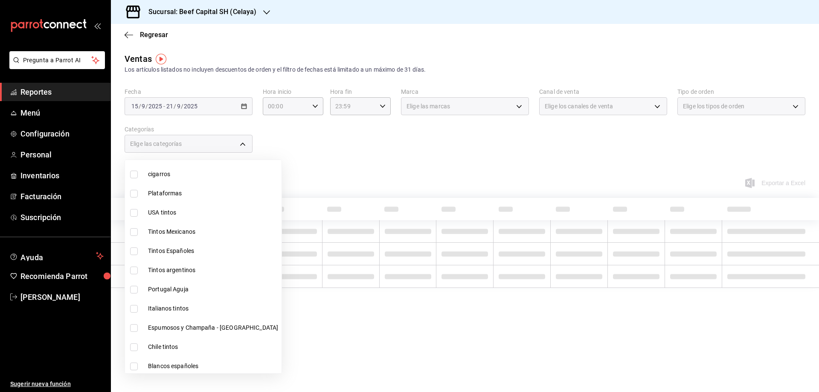
click at [135, 215] on input "checkbox" at bounding box center [134, 213] width 8 height 8
checkbox input "true"
type input "9b51590f-a894-4851-a53d-ceb6ea658026"
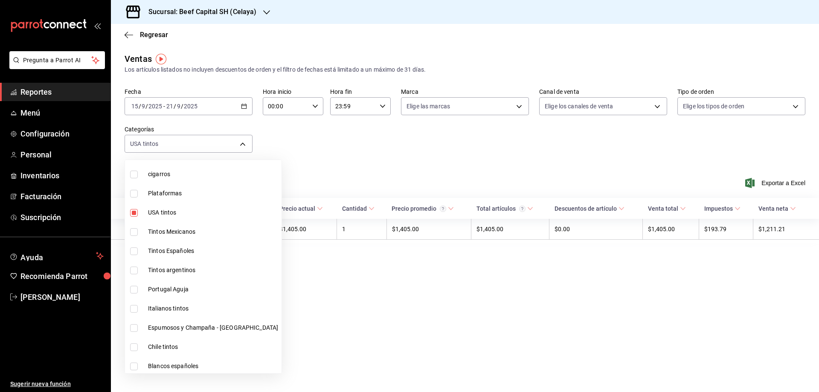
click at [286, 173] on div at bounding box center [409, 196] width 819 height 392
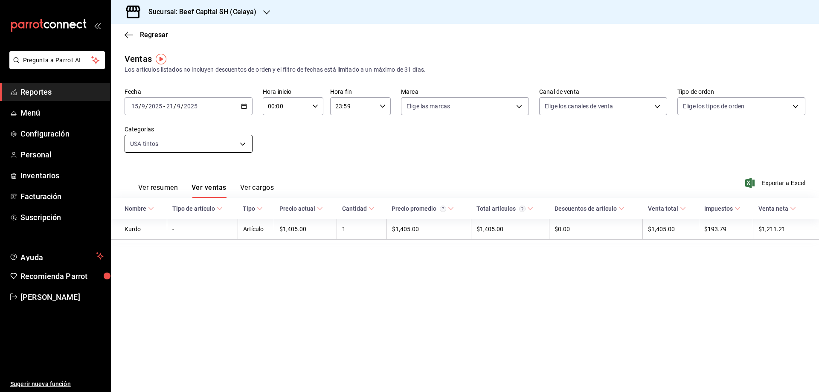
click at [243, 146] on body "Pregunta a Parrot AI Reportes Menú Configuración Personal Inventarios Facturaci…" at bounding box center [409, 196] width 819 height 392
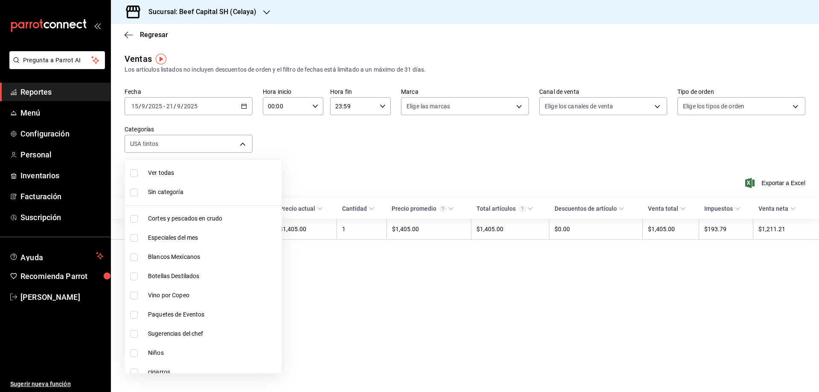
scroll to position [61, 0]
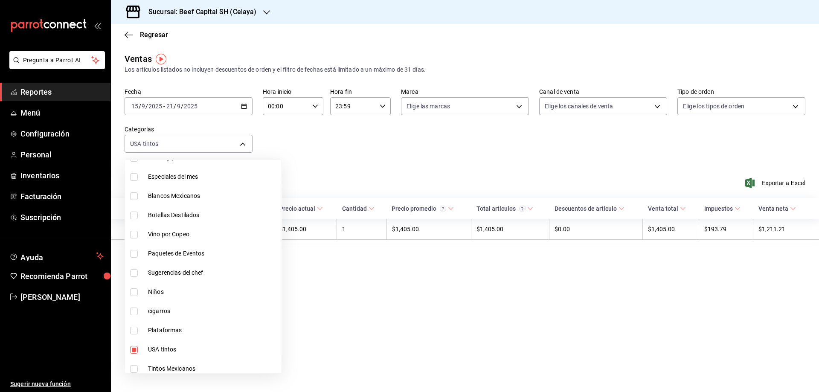
drag, startPoint x: 135, startPoint y: 349, endPoint x: 143, endPoint y: 286, distance: 62.8
click at [135, 349] on input "checkbox" at bounding box center [134, 350] width 8 height 8
checkbox input "false"
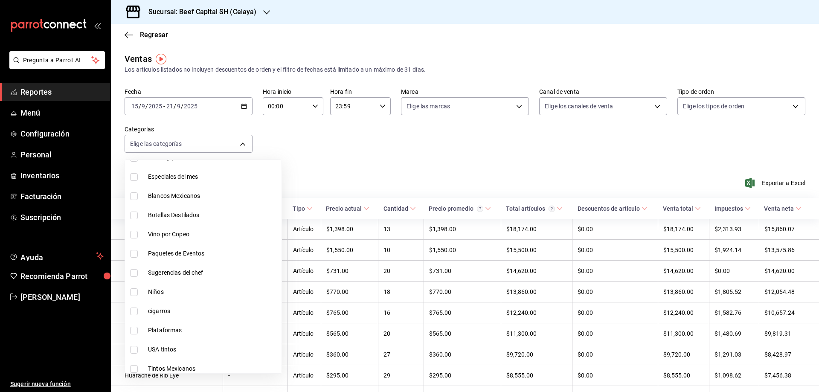
click at [137, 234] on input "checkbox" at bounding box center [134, 235] width 8 height 8
checkbox input "true"
type input "008fc179-fcc6-4a64-9dbd-36ce493a1344"
click at [358, 140] on div at bounding box center [409, 196] width 819 height 392
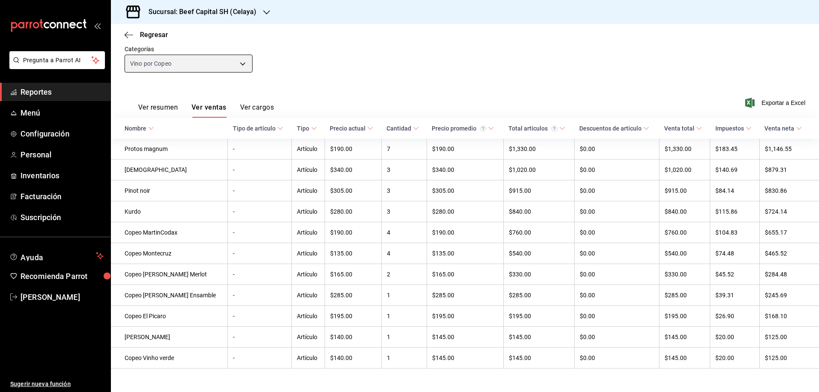
scroll to position [93, 0]
